Goal: Entertainment & Leisure: Consume media (video, audio)

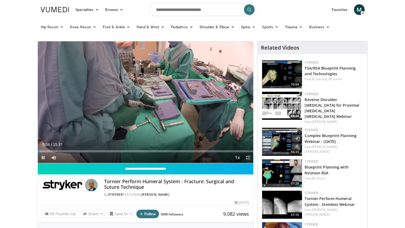
click at [250, 157] on span "Video Player" at bounding box center [248, 157] width 11 height 11
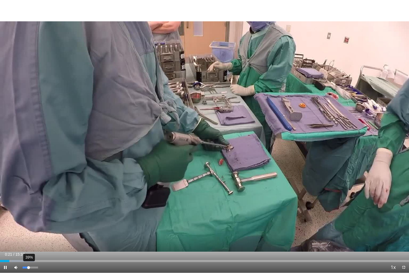
click at [28, 227] on video-js "**********" at bounding box center [204, 136] width 409 height 273
